Goal: Task Accomplishment & Management: Use online tool/utility

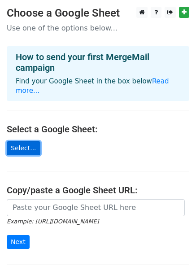
click at [20, 141] on link "Select..." at bounding box center [24, 148] width 34 height 14
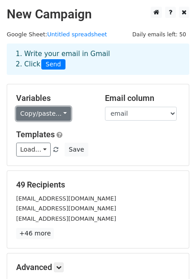
click at [59, 113] on link "Copy/paste..." at bounding box center [43, 114] width 55 height 14
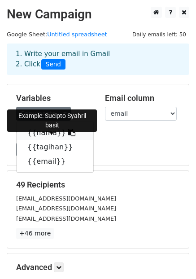
click at [68, 133] on icon at bounding box center [71, 132] width 7 height 7
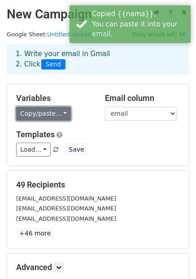
click at [59, 114] on link "Copy/paste..." at bounding box center [43, 114] width 55 height 14
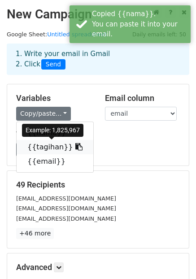
click at [75, 148] on icon at bounding box center [78, 146] width 7 height 7
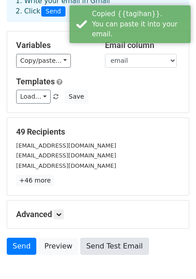
scroll to position [105, 0]
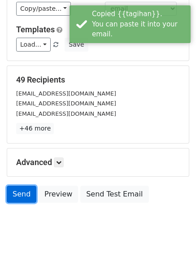
click at [21, 192] on link "Send" at bounding box center [22, 193] width 30 height 17
